Goal: Use online tool/utility: Use online tool/utility

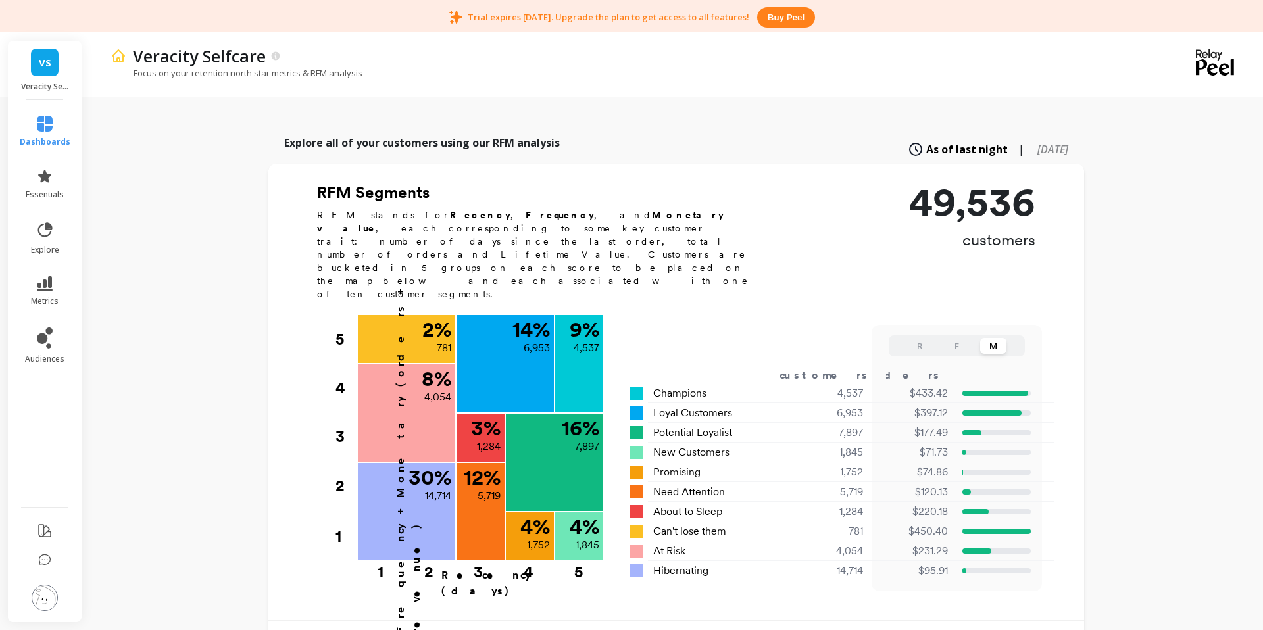
scroll to position [362, 0]
click at [1037, 143] on span "[DATE]" at bounding box center [1052, 150] width 31 height 14
click at [927, 143] on span "As of last night" at bounding box center [953, 150] width 69 height 14
click at [926, 339] on button "R" at bounding box center [920, 347] width 26 height 16
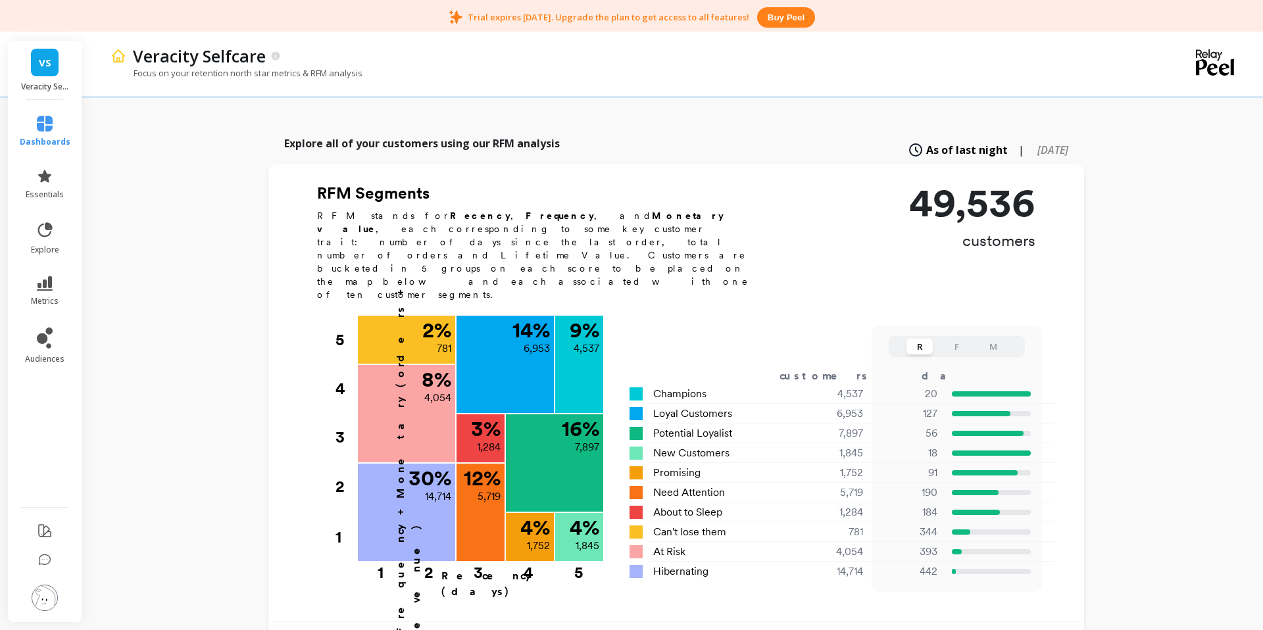
click at [963, 339] on button "F" at bounding box center [956, 347] width 26 height 16
click at [1129, 360] on div "Veracity Selfcare Focus on your retention north star metrics & RFM analysis Fin…" at bounding box center [676, 405] width 1174 height 1467
click at [703, 212] on p "RFM stands for Recency , Frequency , and Monetary value , each corresponding to…" at bounding box center [540, 255] width 447 height 92
click at [1037, 143] on span "[DATE]" at bounding box center [1052, 150] width 31 height 14
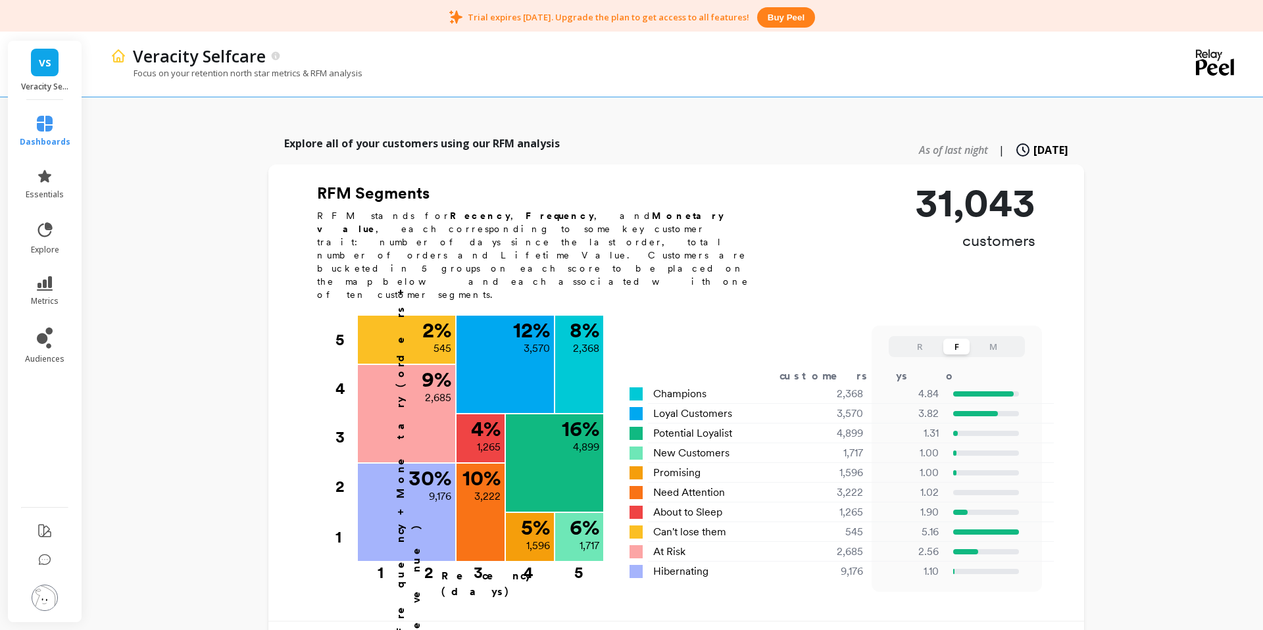
click at [925, 143] on span "As of last night" at bounding box center [953, 150] width 69 height 14
type input "4537"
click at [922, 339] on button "R" at bounding box center [920, 347] width 26 height 16
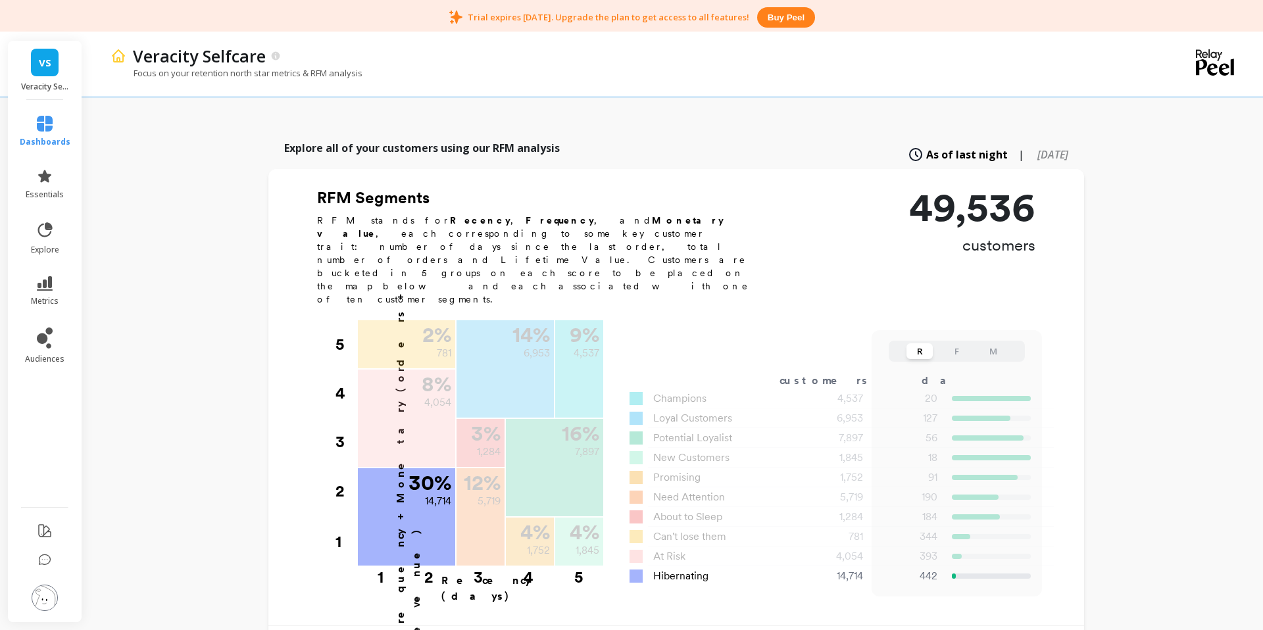
scroll to position [350, 0]
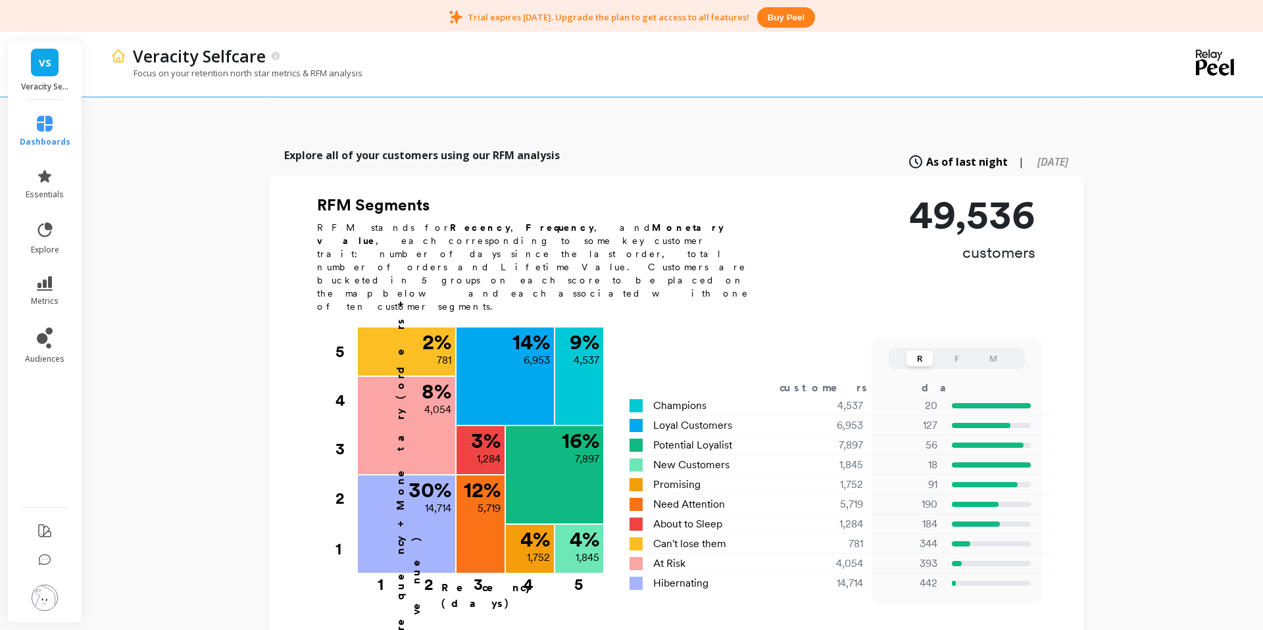
click at [989, 351] on button "M" at bounding box center [993, 359] width 26 height 16
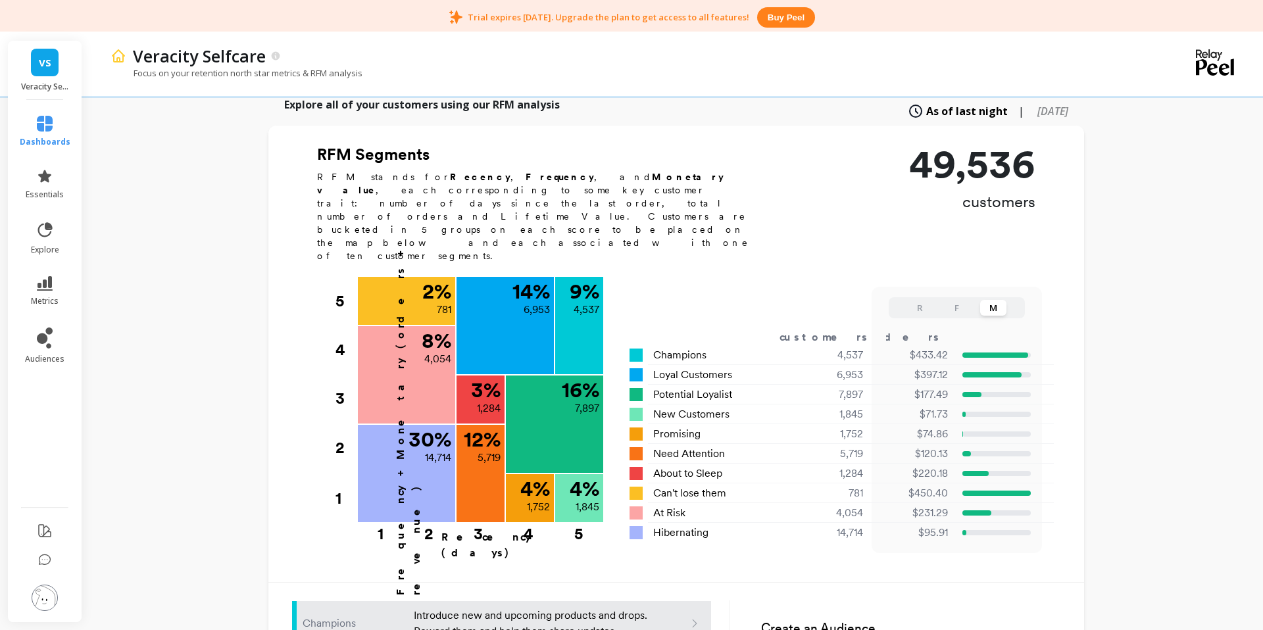
scroll to position [397, 0]
